Goal: Task Accomplishment & Management: Use online tool/utility

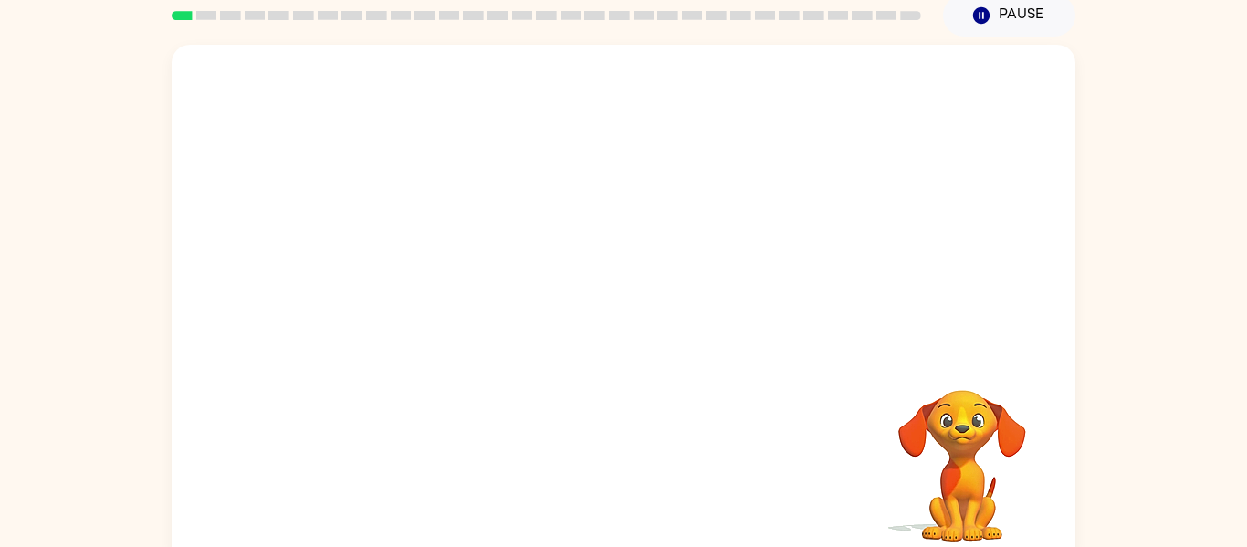
scroll to position [95, 0]
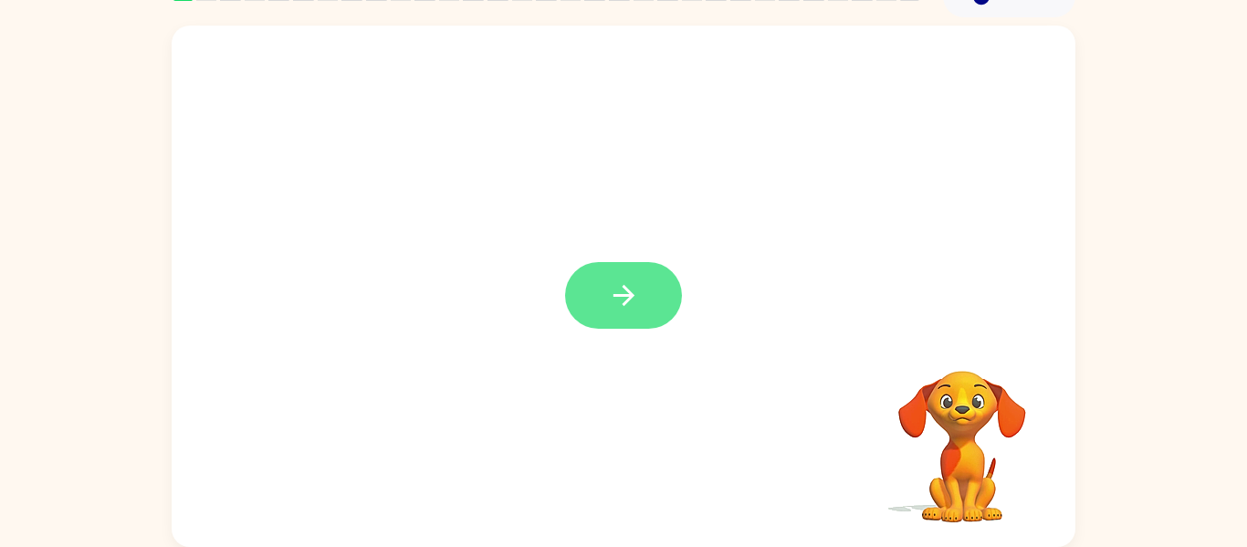
click at [608, 300] on icon "button" at bounding box center [624, 295] width 32 height 32
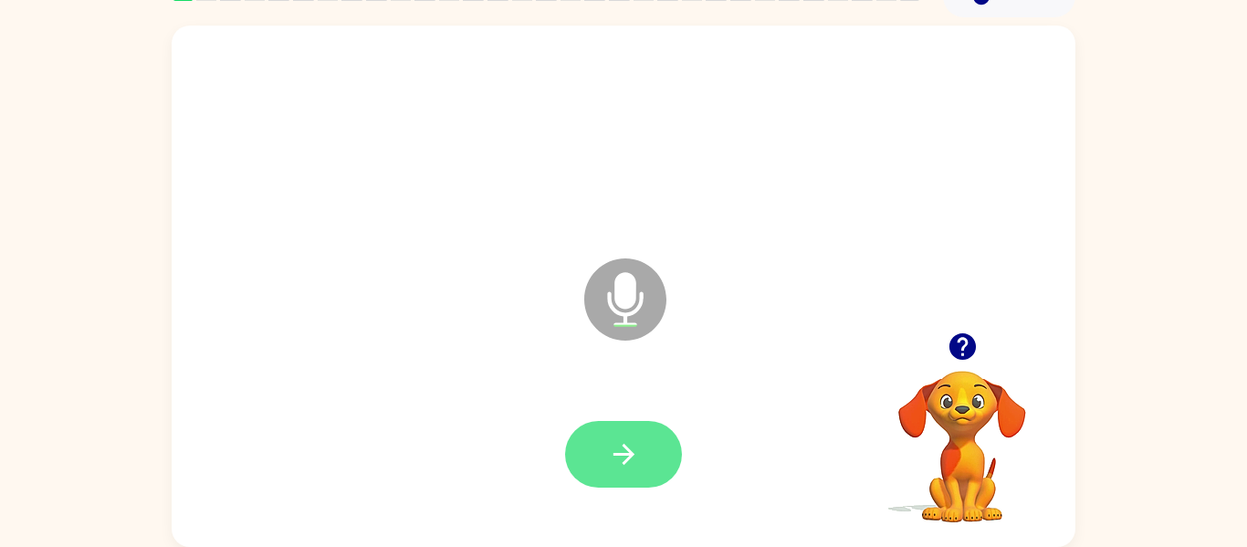
click at [613, 440] on icon "button" at bounding box center [624, 454] width 32 height 32
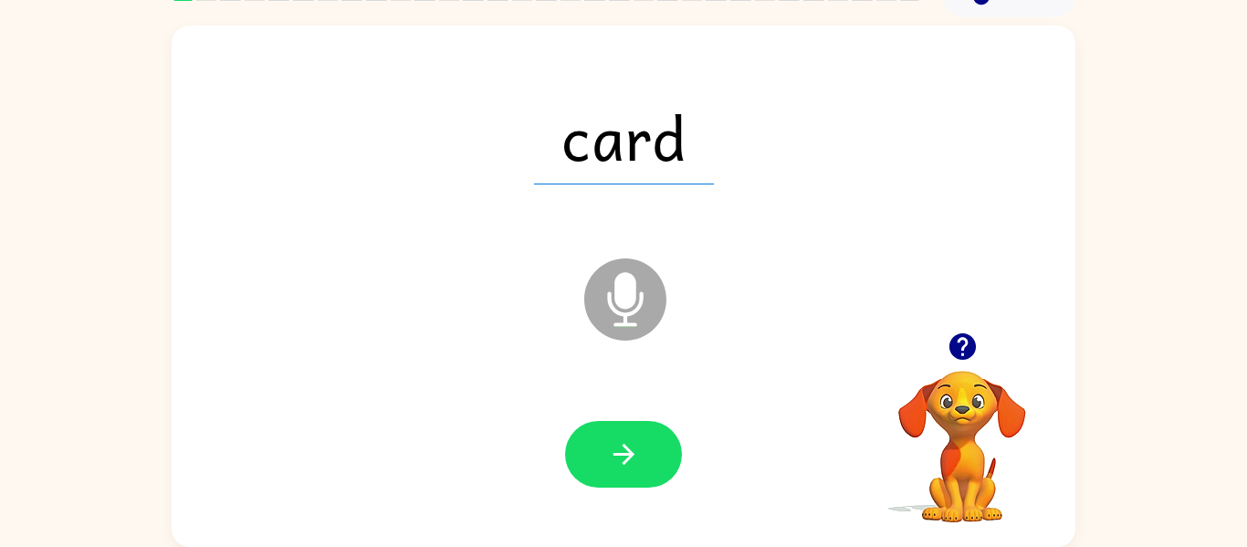
click at [613, 440] on icon "button" at bounding box center [624, 454] width 32 height 32
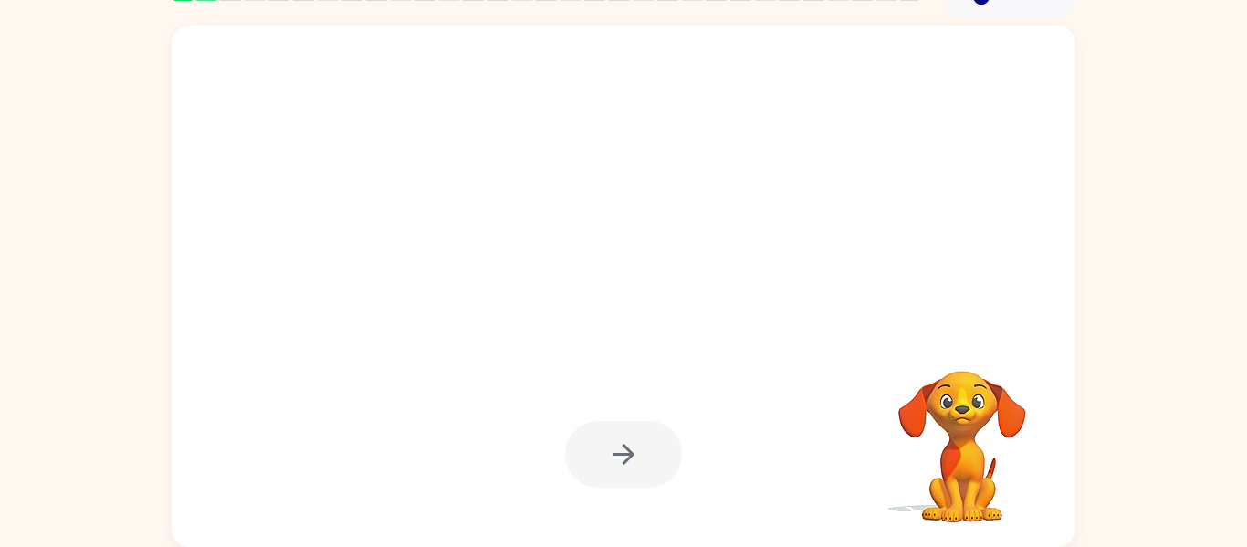
click at [613, 440] on div at bounding box center [623, 454] width 117 height 67
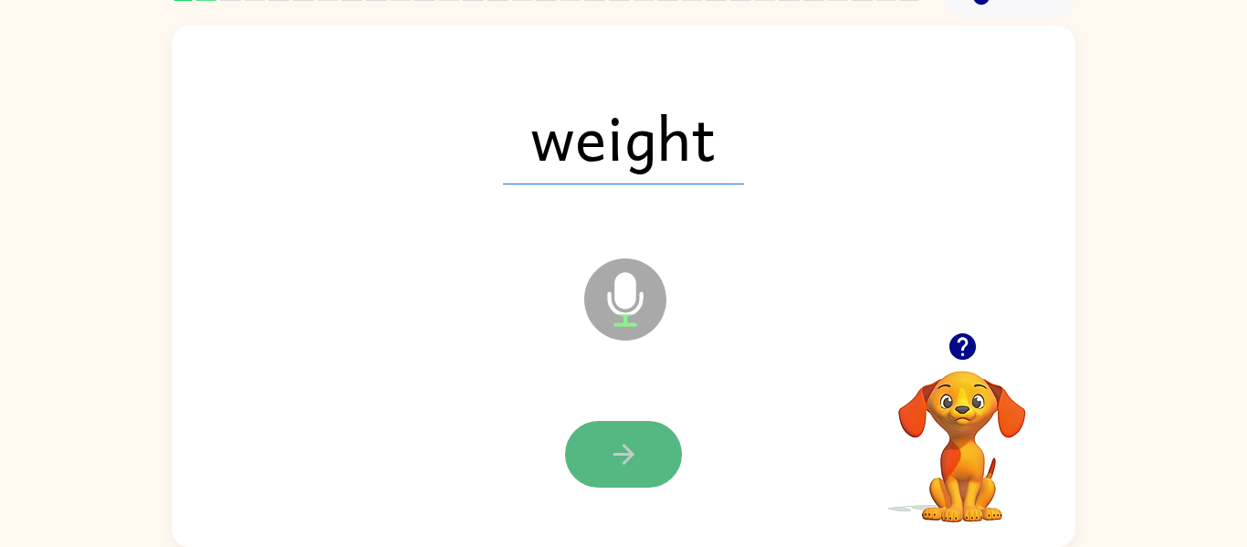
click at [613, 440] on icon "button" at bounding box center [624, 454] width 32 height 32
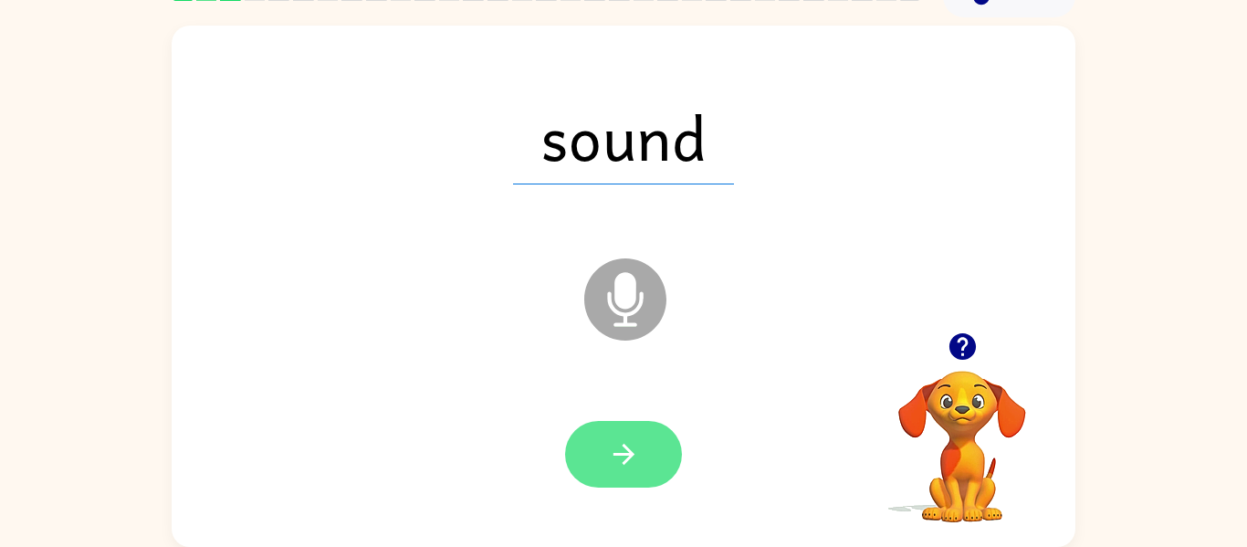
click at [615, 447] on icon "button" at bounding box center [624, 454] width 32 height 32
click at [617, 450] on icon "button" at bounding box center [624, 454] width 32 height 32
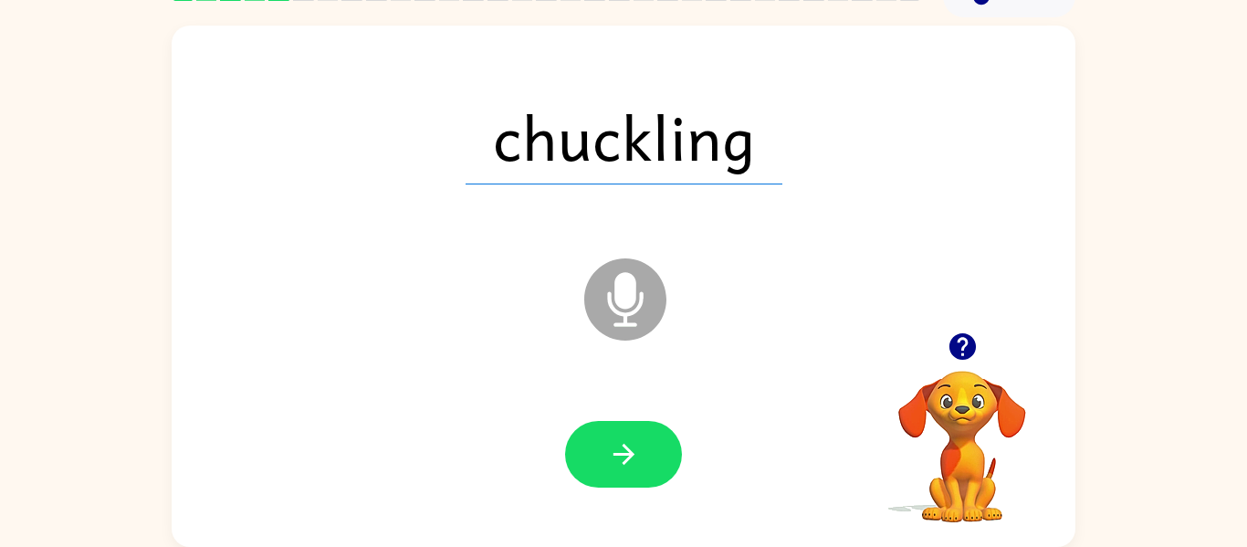
click at [615, 448] on icon "button" at bounding box center [624, 454] width 32 height 32
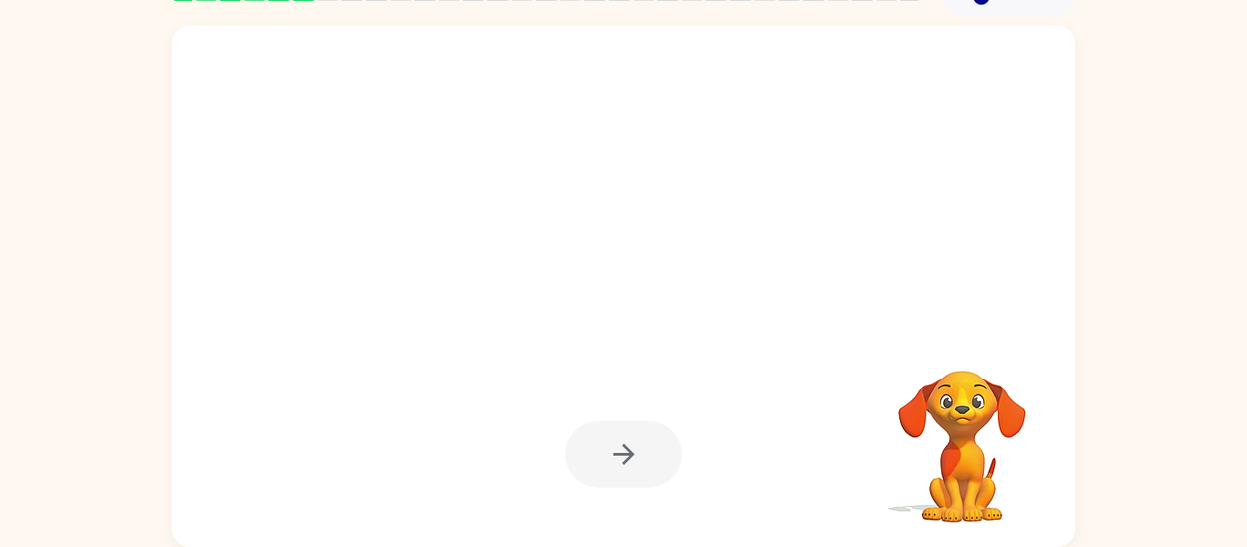
click at [615, 448] on div at bounding box center [623, 454] width 117 height 67
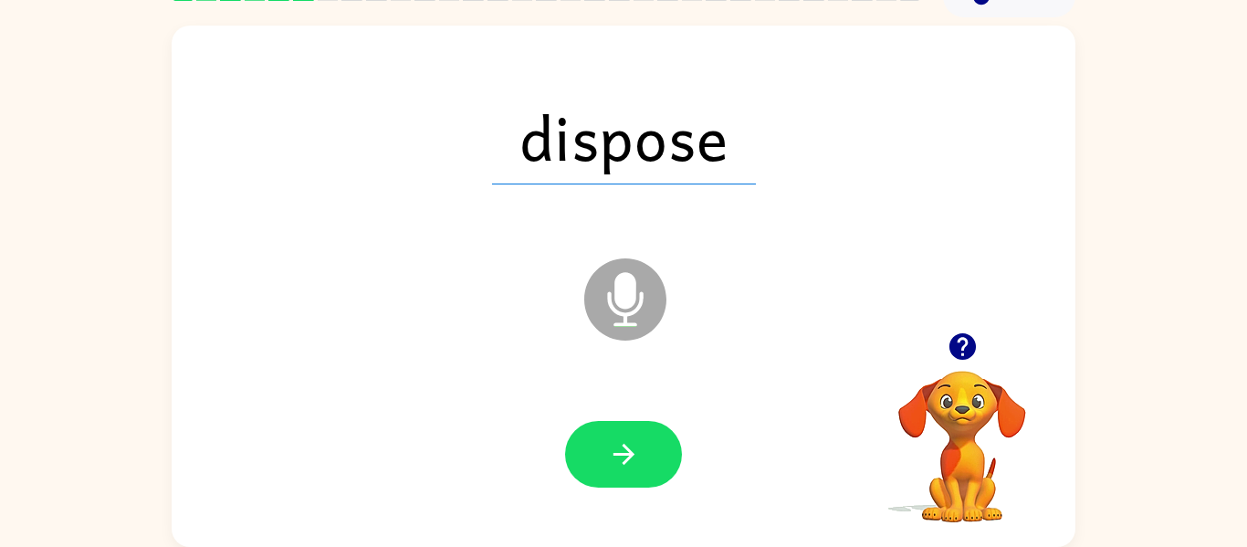
click at [615, 448] on icon "button" at bounding box center [624, 454] width 32 height 32
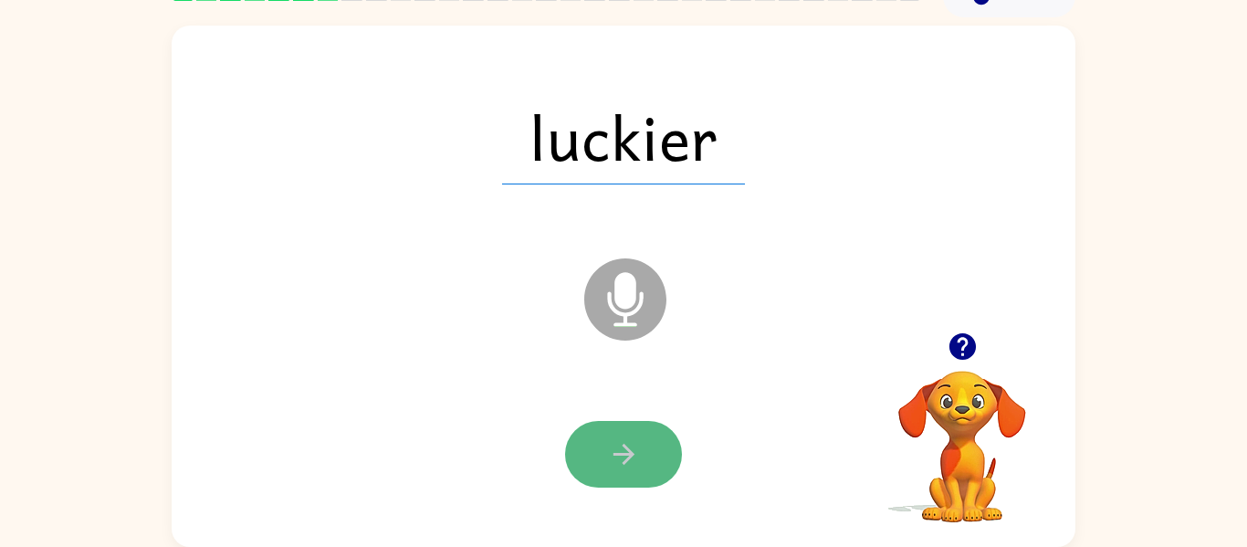
click at [618, 448] on icon "button" at bounding box center [624, 454] width 32 height 32
click at [623, 466] on icon "button" at bounding box center [624, 454] width 32 height 32
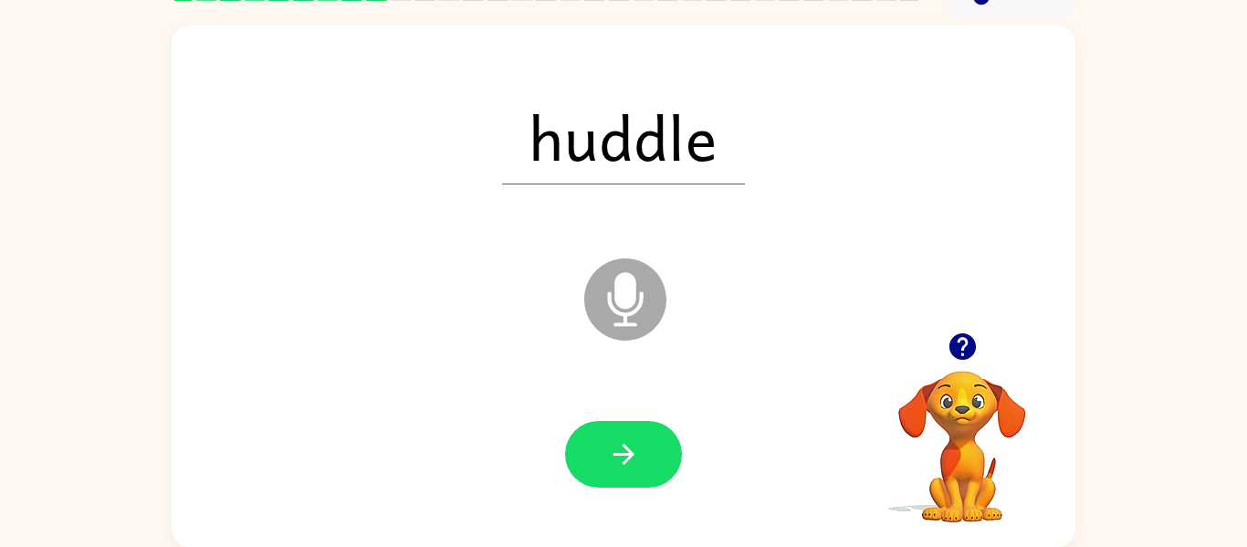
click at [623, 466] on icon "button" at bounding box center [624, 454] width 32 height 32
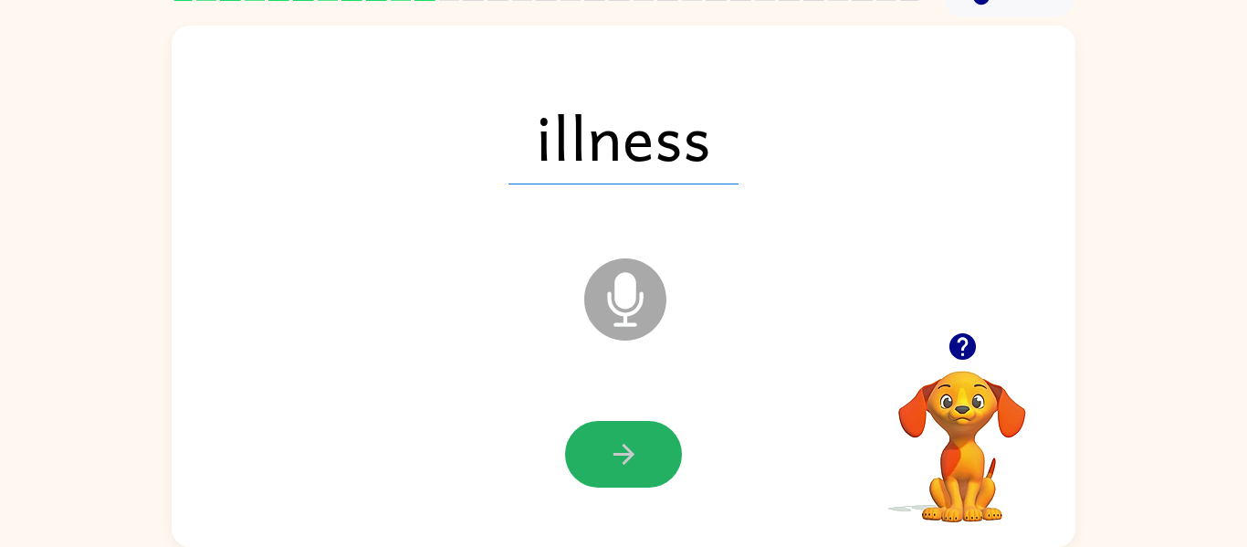
click at [623, 466] on icon "button" at bounding box center [624, 454] width 32 height 32
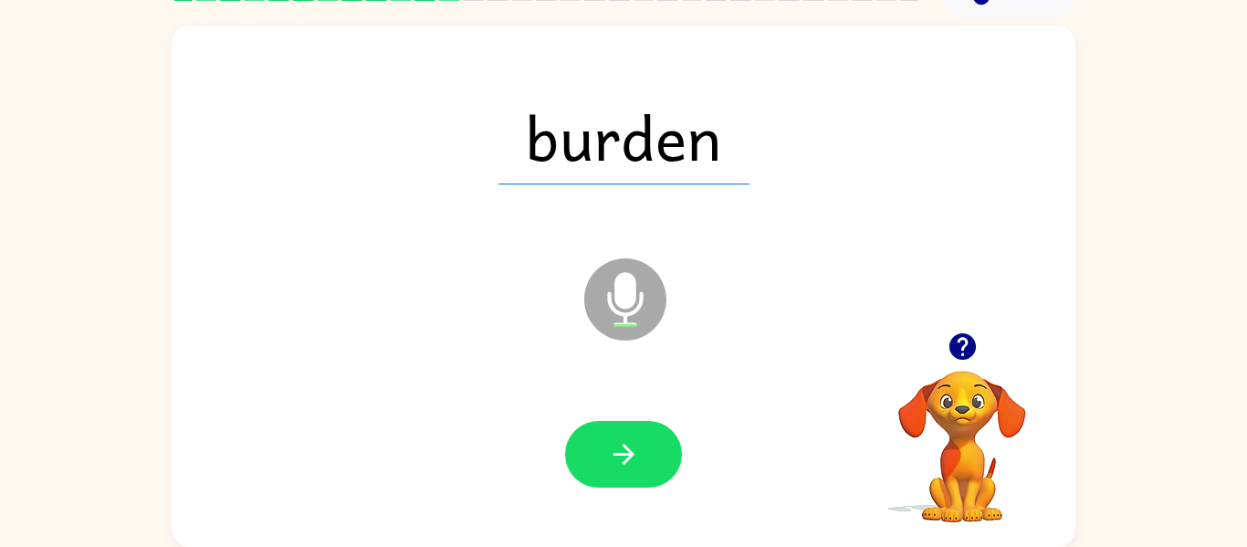
click at [623, 466] on icon "button" at bounding box center [624, 454] width 32 height 32
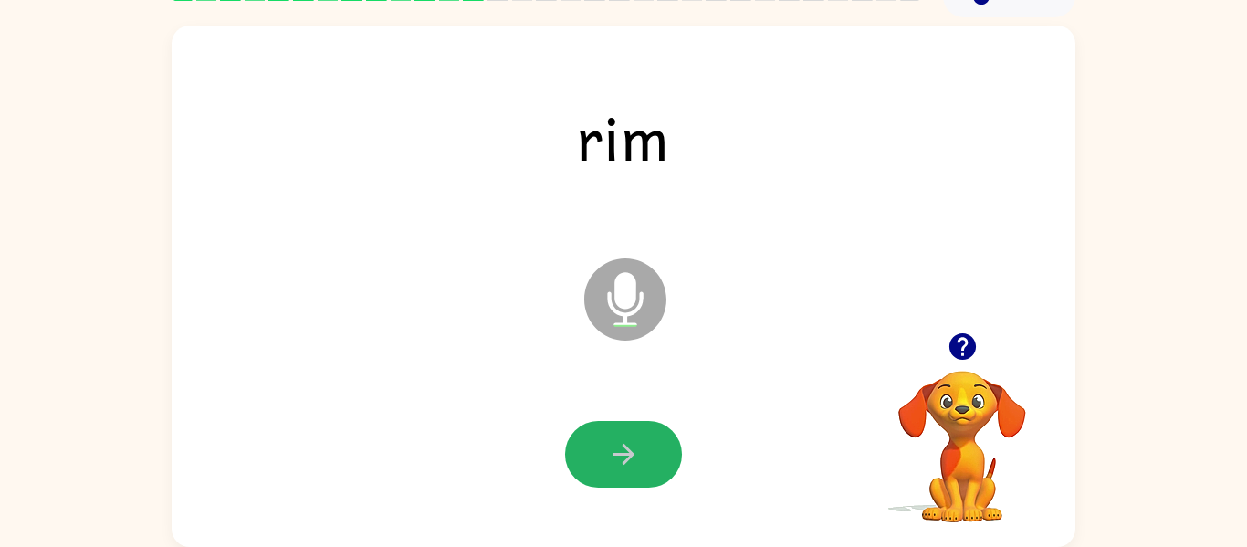
click at [623, 466] on icon "button" at bounding box center [624, 454] width 32 height 32
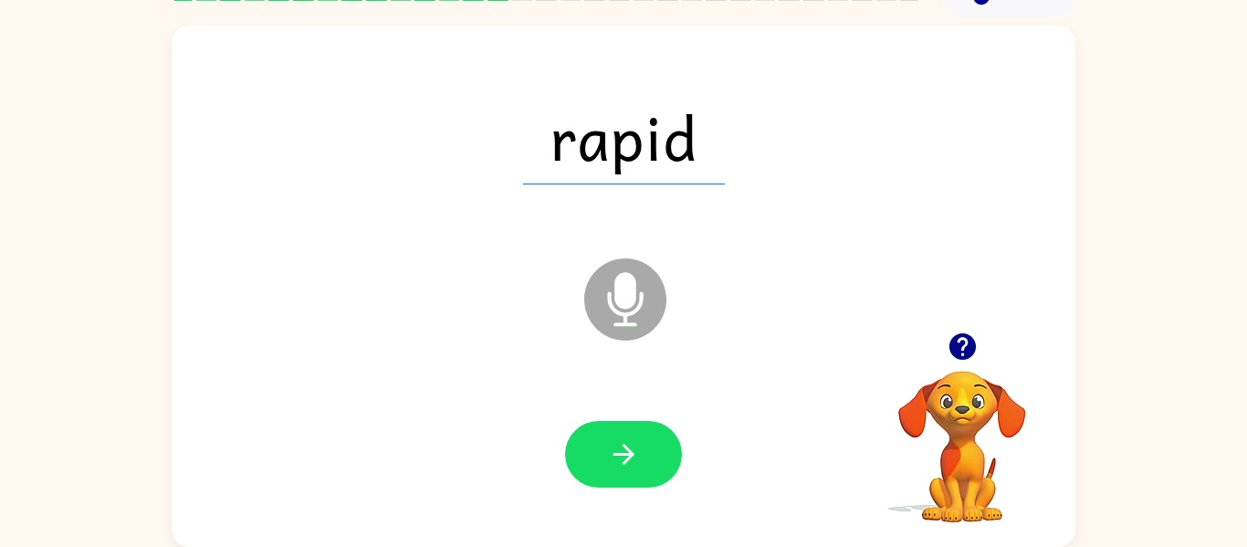
click at [623, 466] on icon "button" at bounding box center [624, 454] width 32 height 32
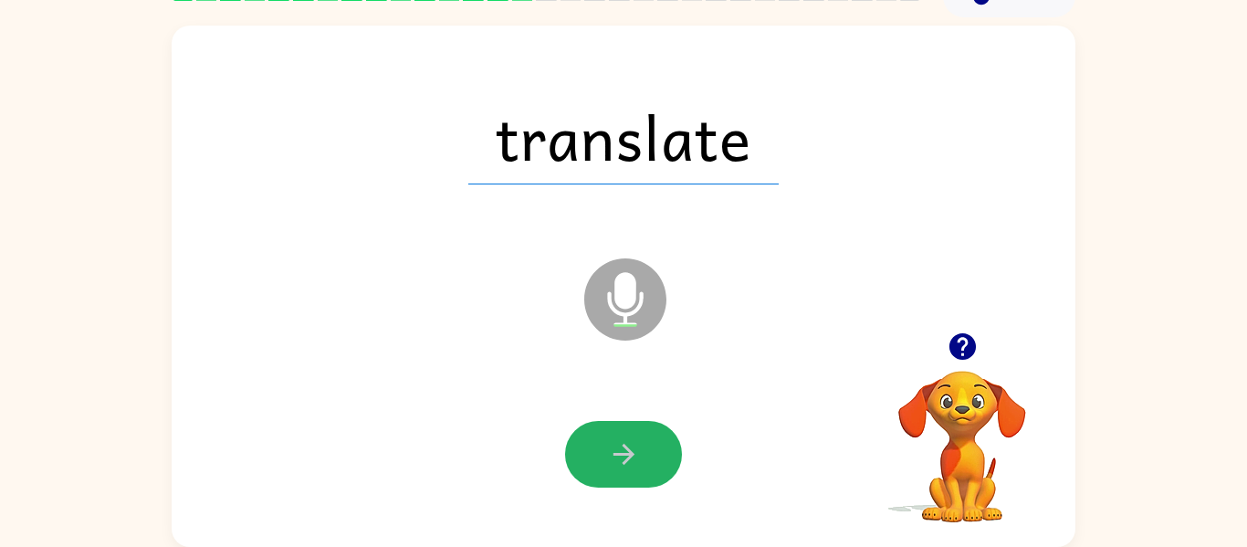
click at [623, 466] on icon "button" at bounding box center [624, 454] width 32 height 32
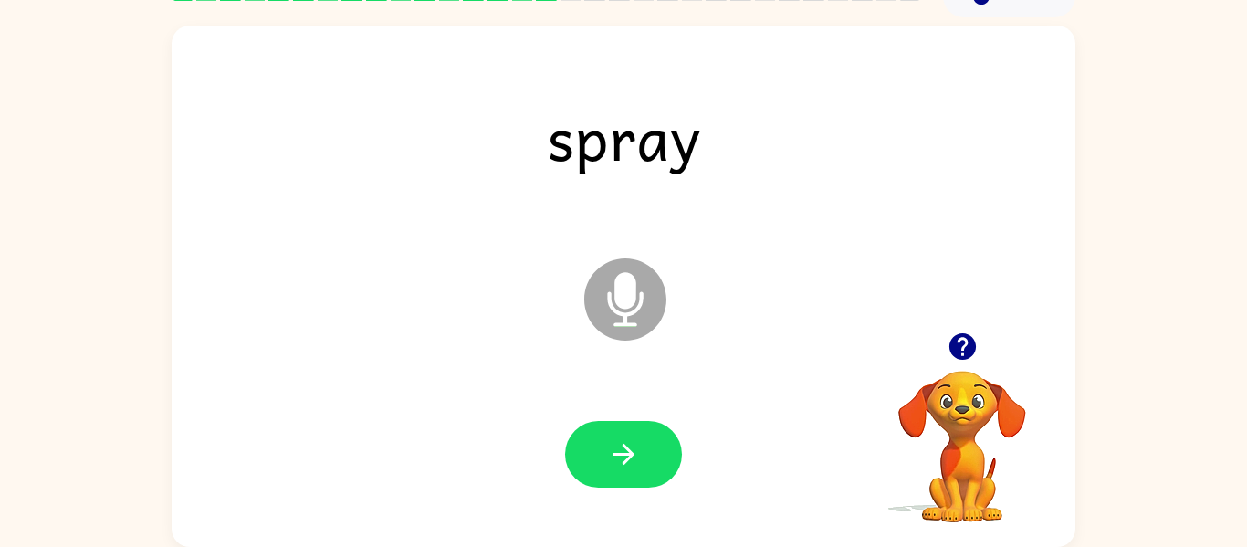
click at [623, 466] on icon "button" at bounding box center [624, 454] width 32 height 32
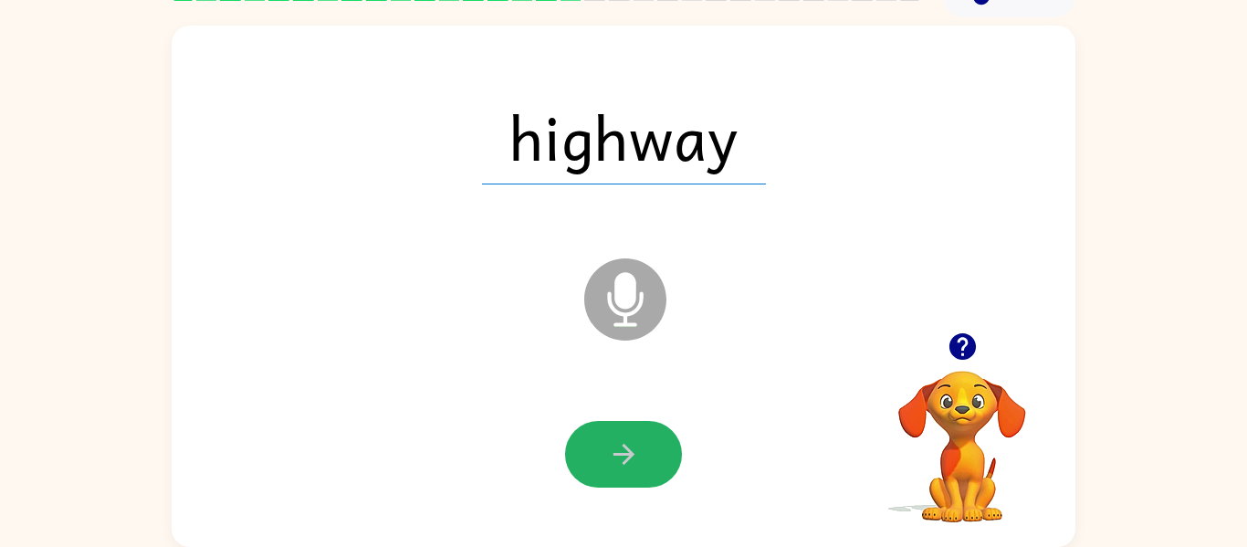
click at [623, 466] on icon "button" at bounding box center [624, 454] width 32 height 32
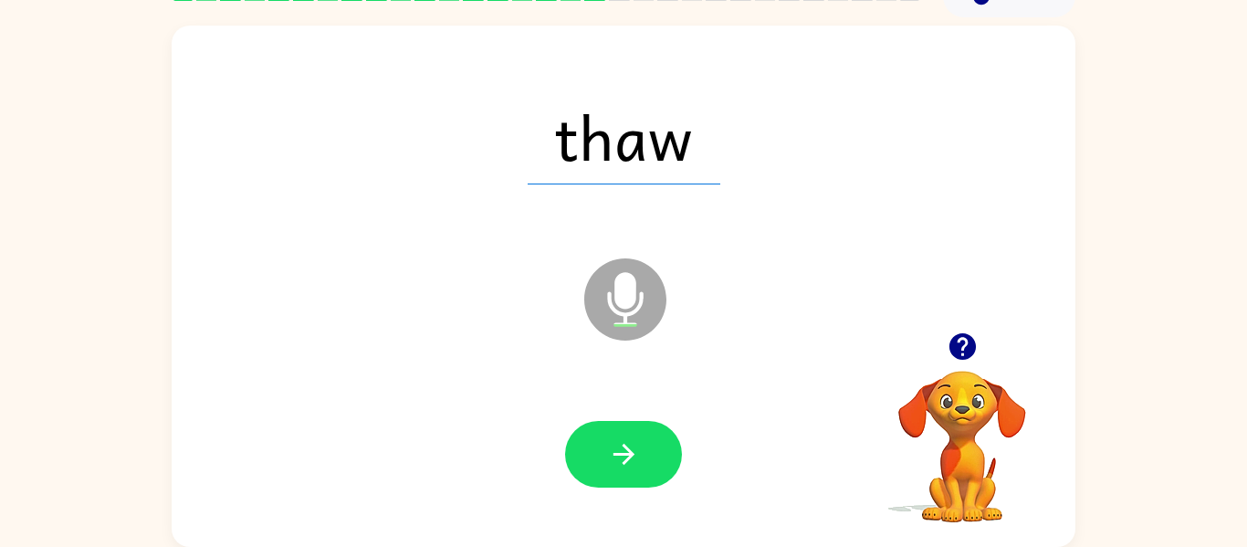
click at [623, 466] on icon "button" at bounding box center [624, 454] width 32 height 32
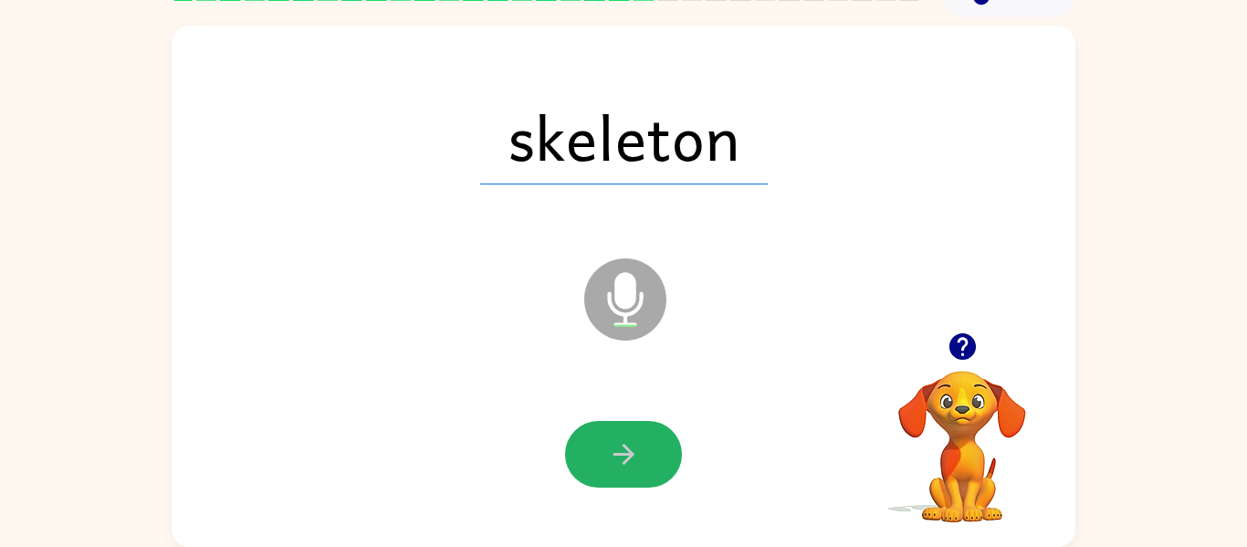
click at [623, 466] on icon "button" at bounding box center [624, 454] width 32 height 32
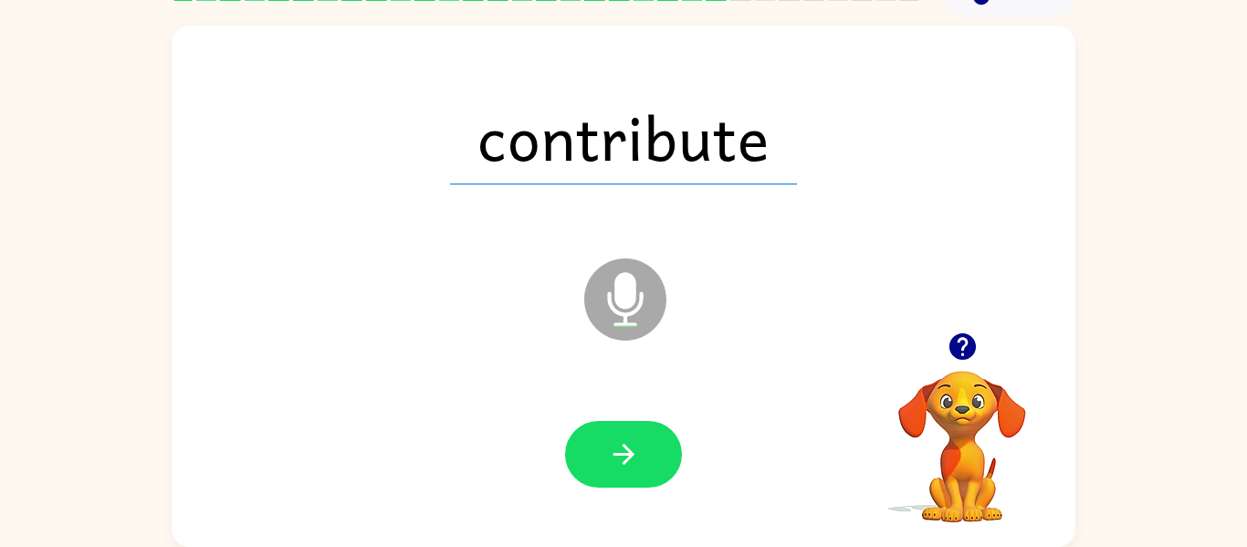
click at [623, 466] on icon "button" at bounding box center [624, 454] width 32 height 32
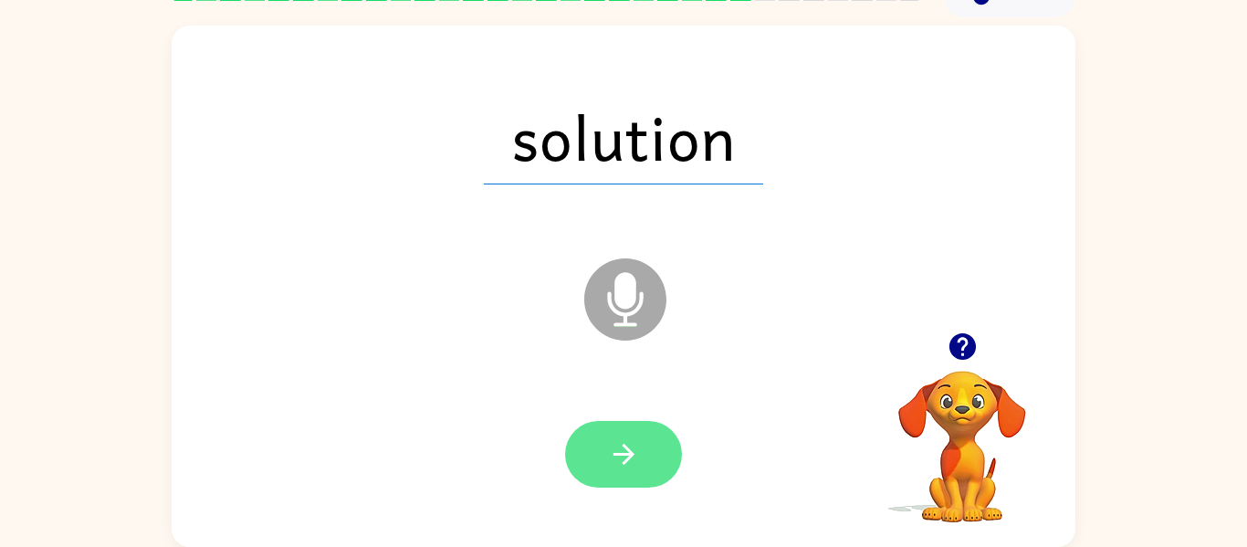
click at [623, 466] on icon "button" at bounding box center [624, 454] width 32 height 32
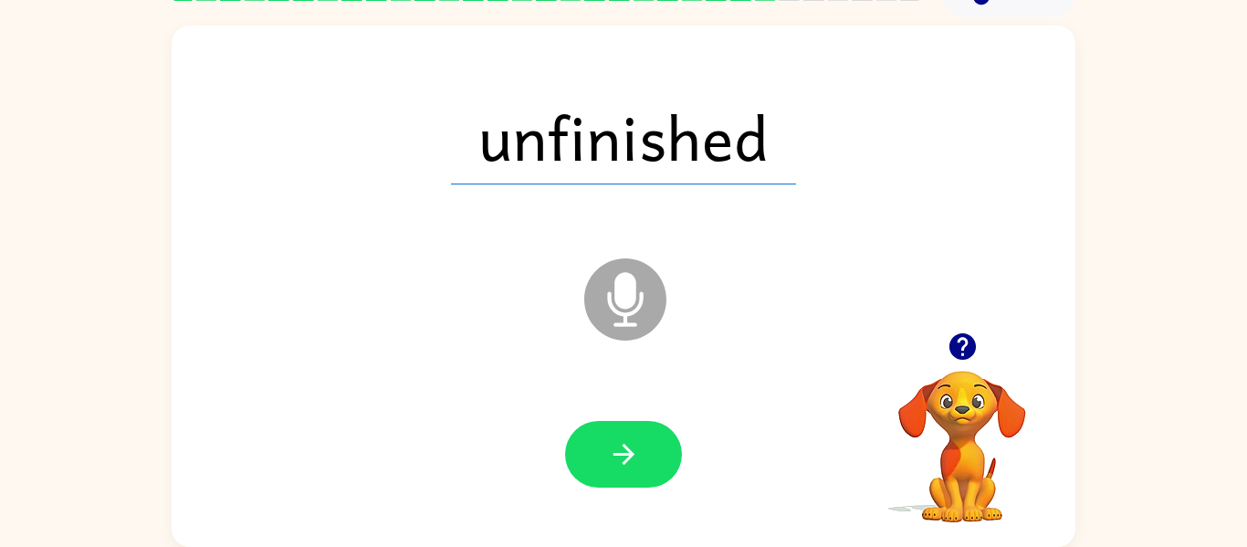
click at [623, 466] on icon "button" at bounding box center [624, 454] width 32 height 32
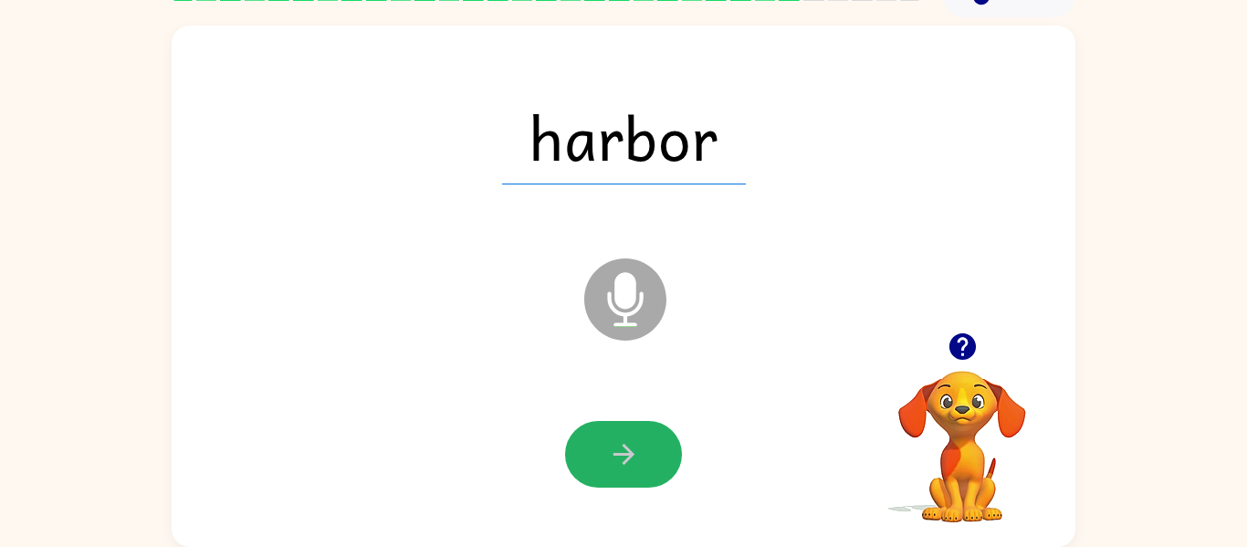
click at [623, 466] on icon "button" at bounding box center [624, 454] width 32 height 32
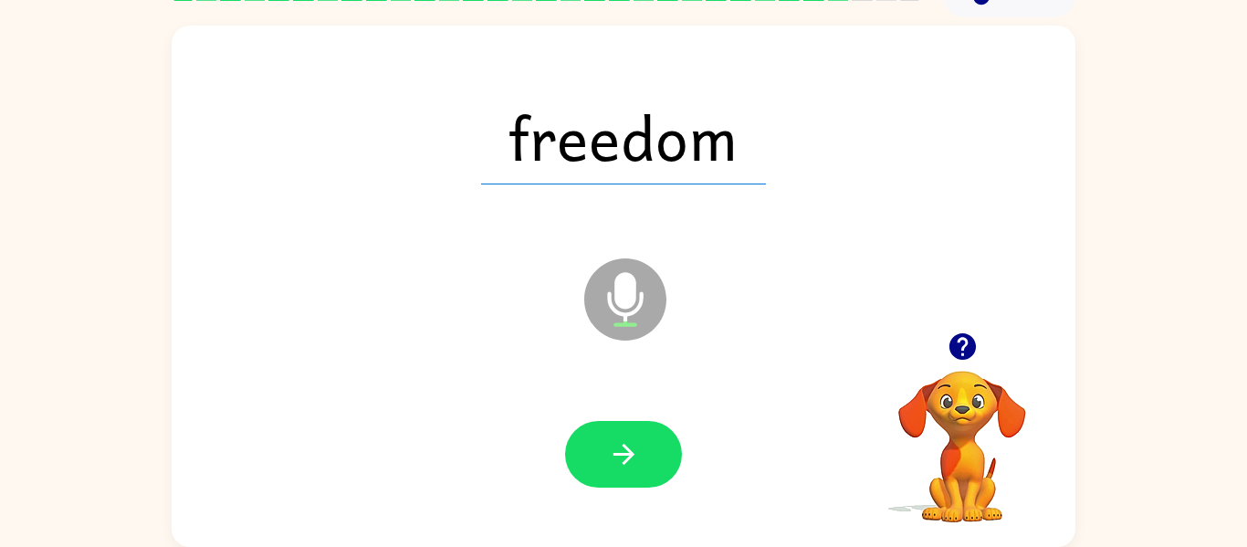
click at [623, 466] on icon "button" at bounding box center [624, 454] width 32 height 32
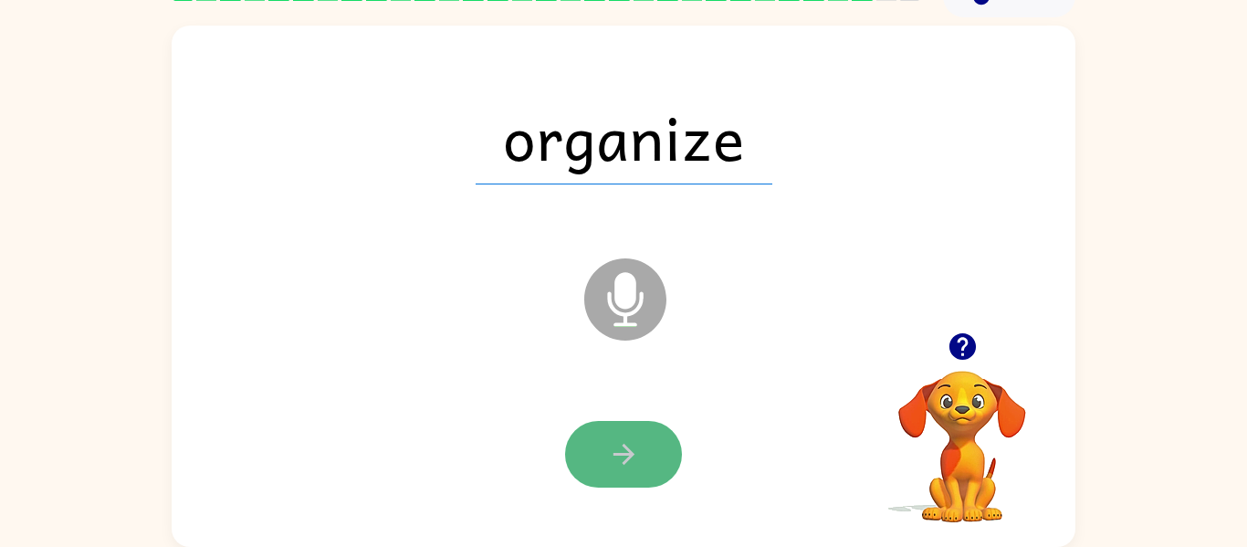
click at [623, 468] on icon "button" at bounding box center [624, 454] width 32 height 32
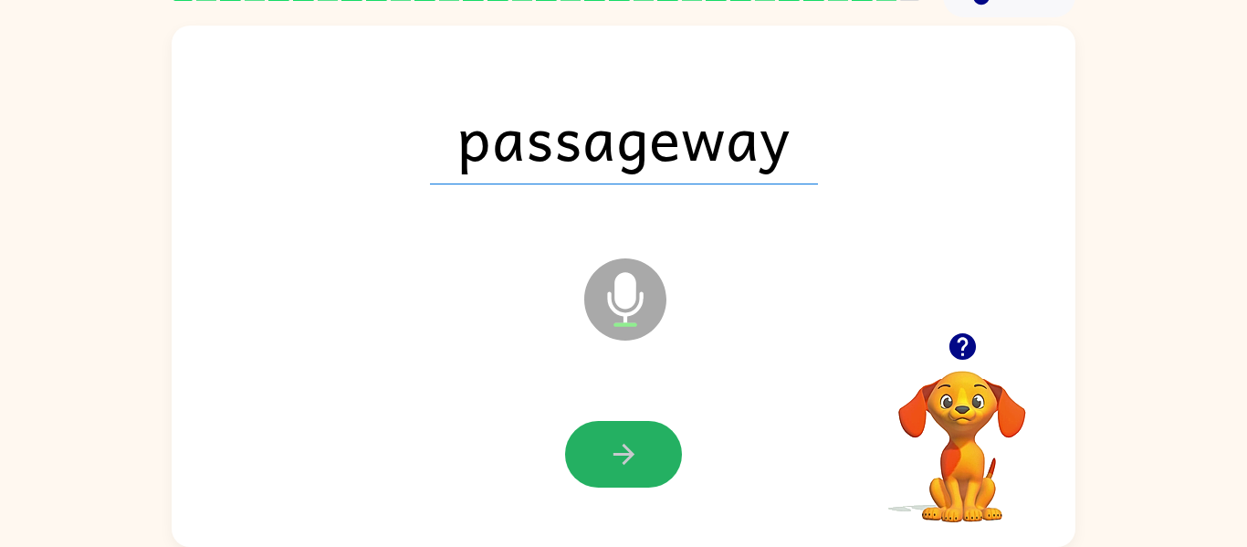
click at [623, 468] on icon "button" at bounding box center [624, 454] width 32 height 32
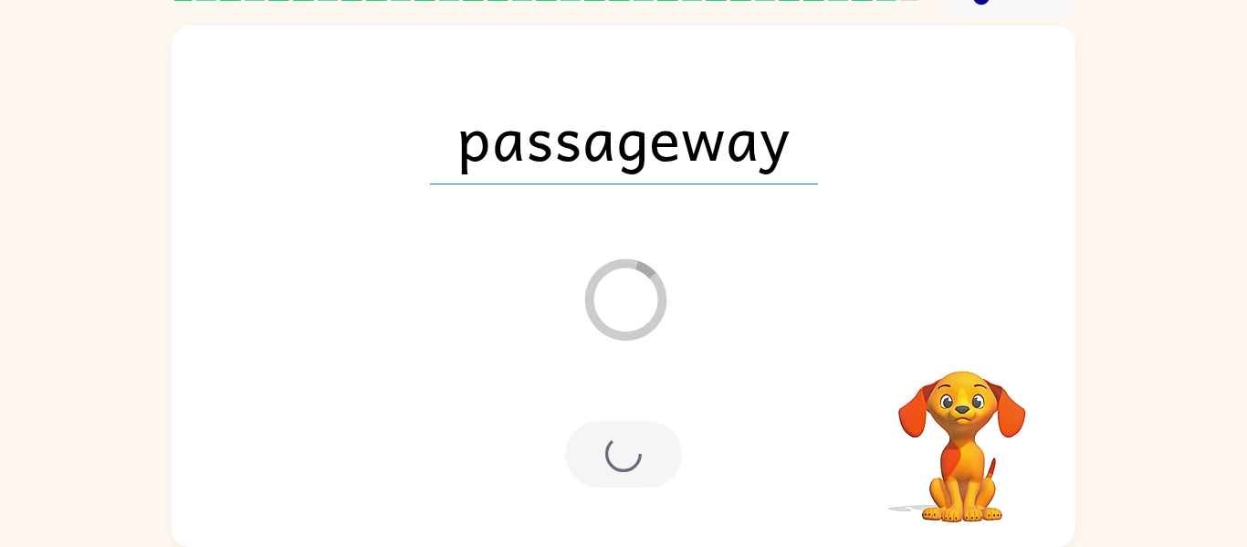
scroll to position [62, 0]
